Goal: Information Seeking & Learning: Learn about a topic

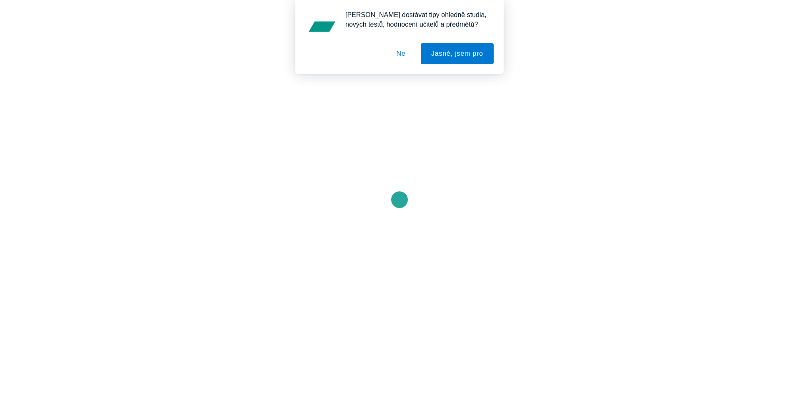
click at [401, 54] on button "Ne" at bounding box center [401, 53] width 30 height 21
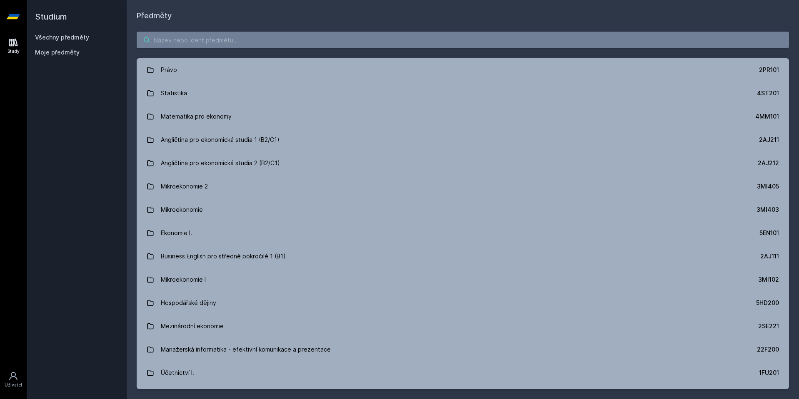
click at [195, 44] on input "search" at bounding box center [463, 40] width 652 height 17
type input "!"
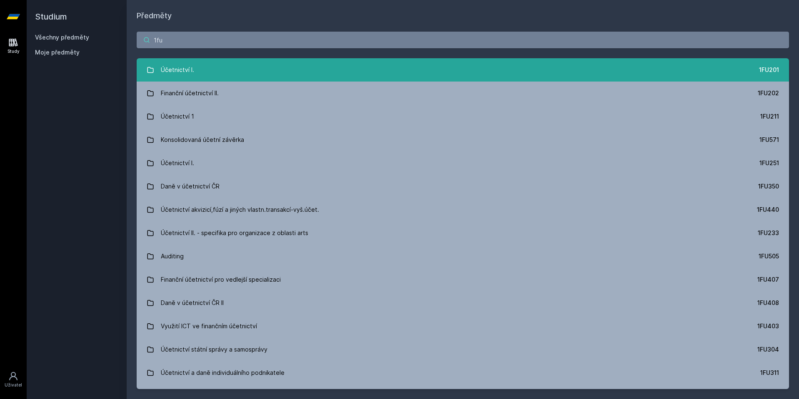
type input "1fu"
click at [190, 72] on div "Účetnictví I." at bounding box center [177, 70] width 33 height 17
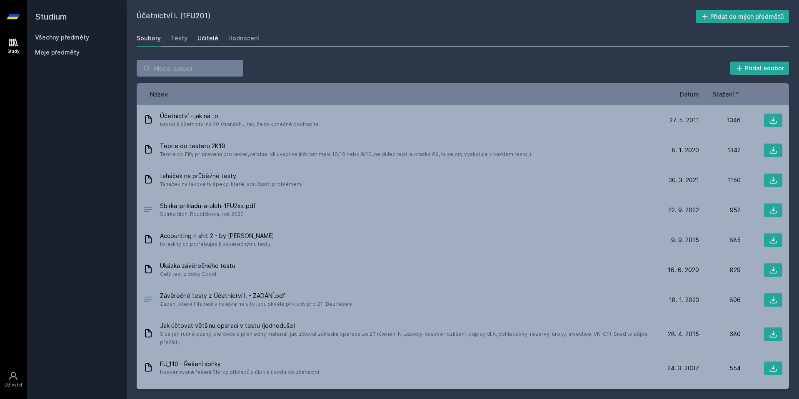
click at [207, 35] on div "Učitelé" at bounding box center [207, 38] width 21 height 8
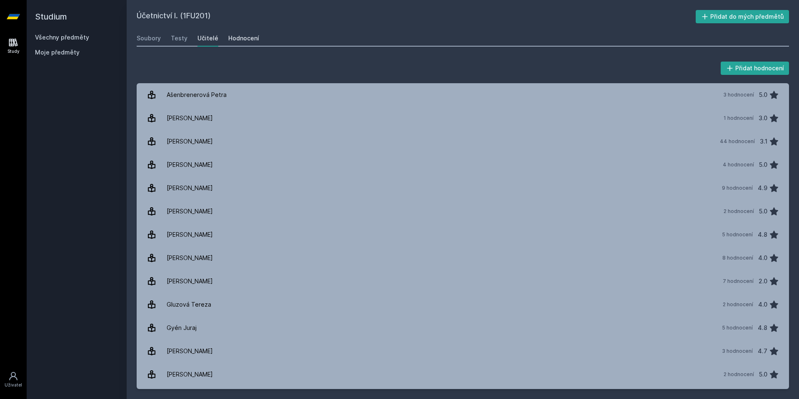
click at [243, 36] on div "Hodnocení" at bounding box center [243, 38] width 31 height 8
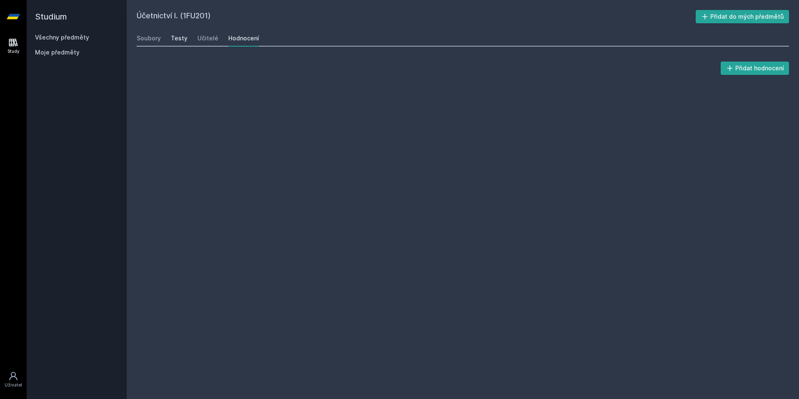
click at [182, 34] on link "Testy" at bounding box center [179, 38] width 17 height 17
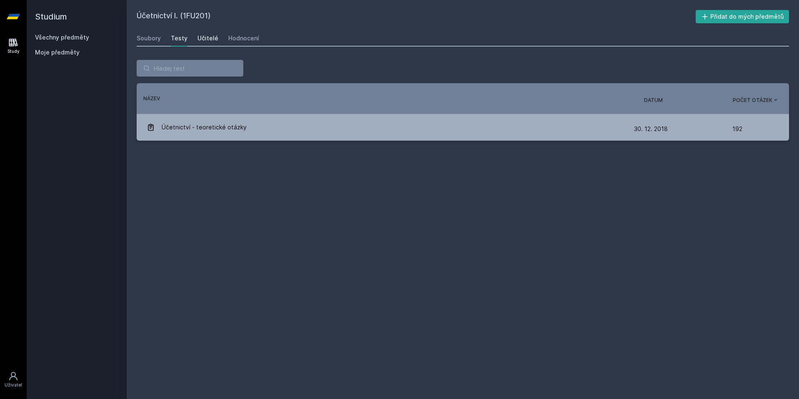
click at [202, 35] on div "Učitelé" at bounding box center [207, 38] width 21 height 8
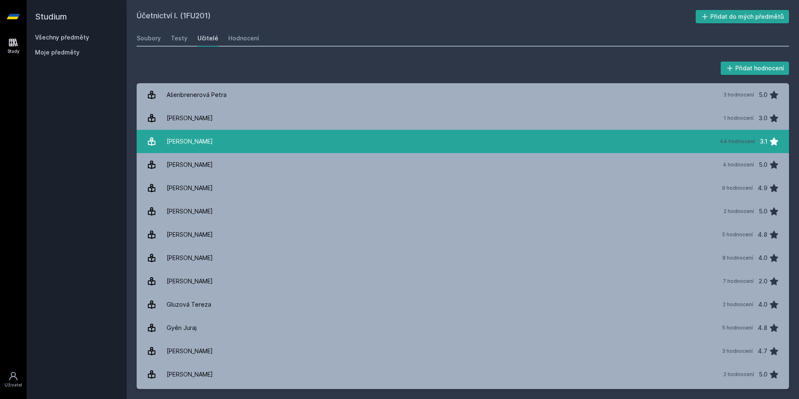
click at [192, 137] on div "[PERSON_NAME]" at bounding box center [190, 141] width 46 height 17
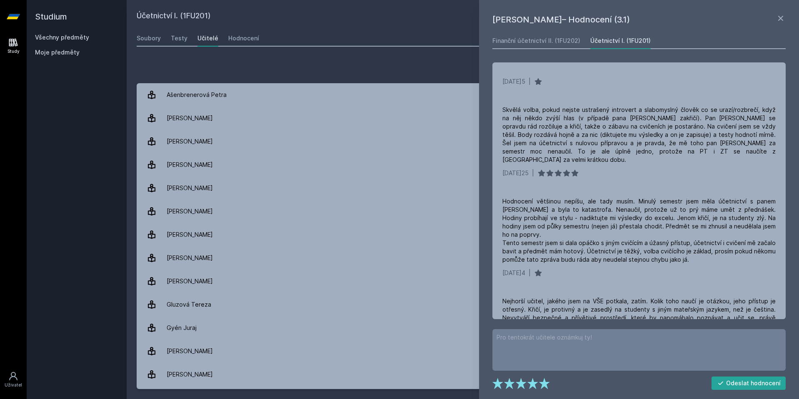
click at [10, 46] on icon at bounding box center [13, 43] width 9 height 8
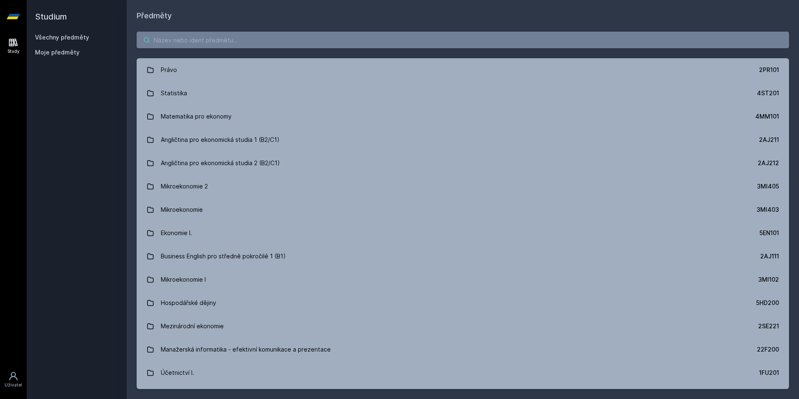
click at [192, 43] on input "search" at bounding box center [463, 40] width 652 height 17
click at [200, 46] on input "search" at bounding box center [463, 40] width 652 height 17
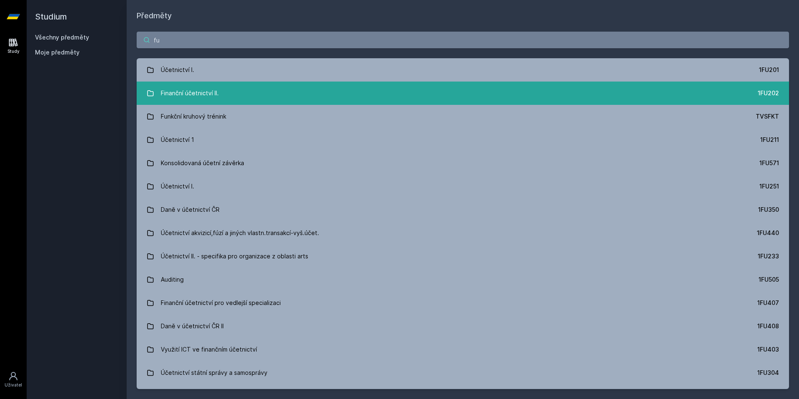
type input "fu"
click at [207, 91] on div "Finanční účetnictví II." at bounding box center [190, 93] width 58 height 17
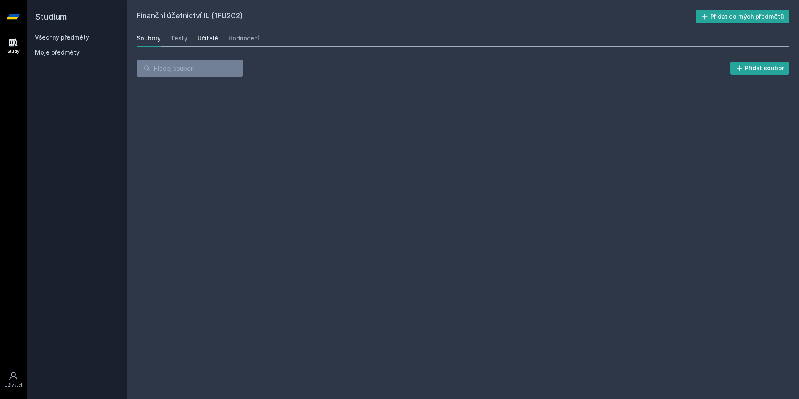
click at [212, 37] on div "Učitelé" at bounding box center [207, 38] width 21 height 8
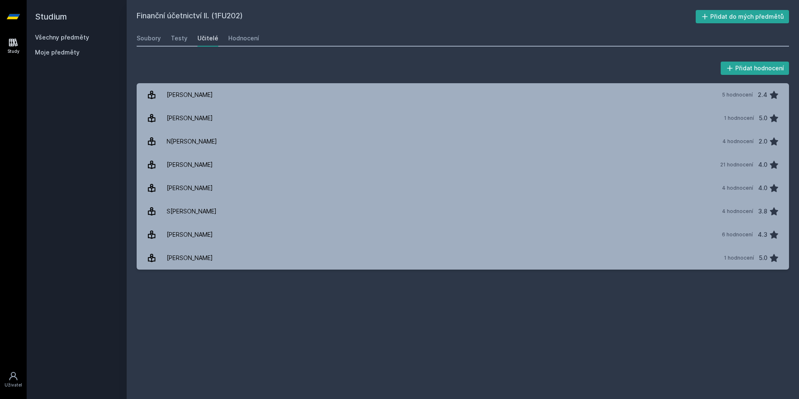
click at [202, 38] on div "Učitelé" at bounding box center [207, 38] width 21 height 8
click at [65, 39] on link "Všechny předměty" at bounding box center [62, 37] width 54 height 7
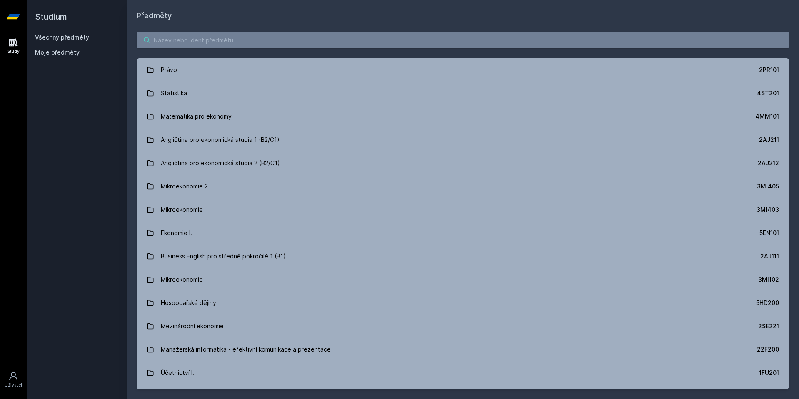
click at [227, 39] on input "search" at bounding box center [463, 40] width 652 height 17
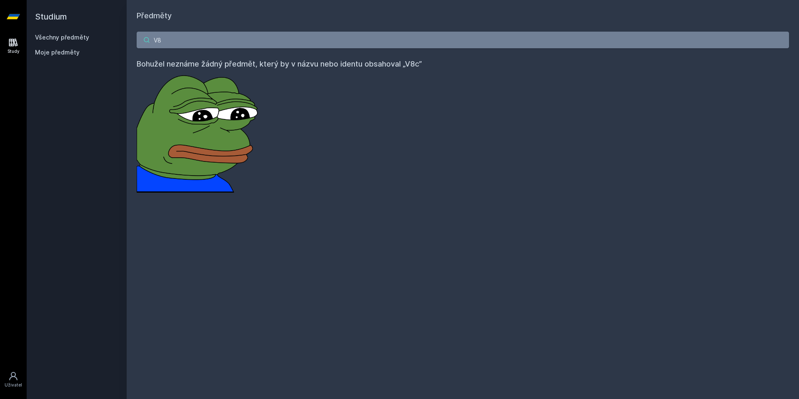
type input "V"
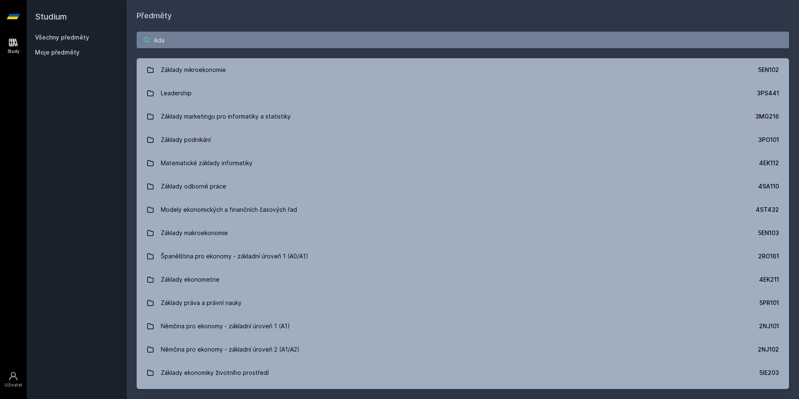
type input "[PERSON_NAME]"
